Goal: Use online tool/utility: Utilize a website feature to perform a specific function

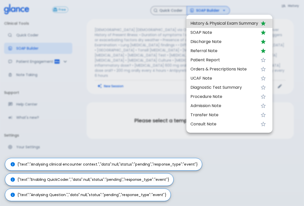
click at [235, 171] on div at bounding box center [152, 103] width 304 height 206
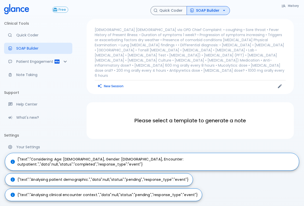
click at [181, 12] on button "Quick Coder" at bounding box center [169, 10] width 36 height 9
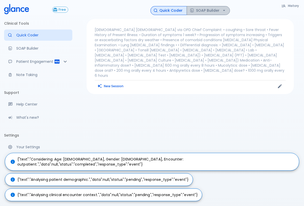
click at [211, 9] on button "SOAP Builder" at bounding box center [208, 10] width 43 height 9
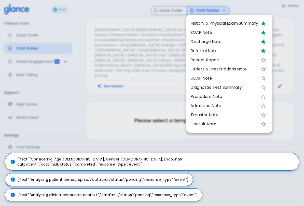
click at [254, 164] on div at bounding box center [152, 103] width 304 height 206
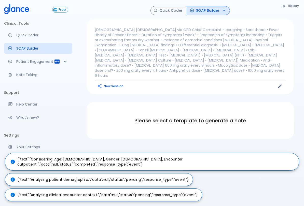
scroll to position [4, 0]
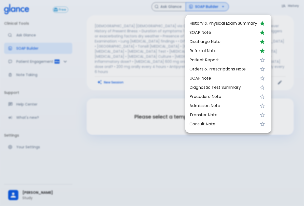
scroll to position [4, 0]
